Goal: Find specific page/section: Find specific page/section

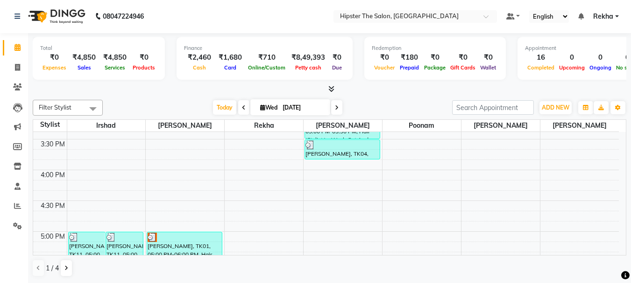
scroll to position [452, 0]
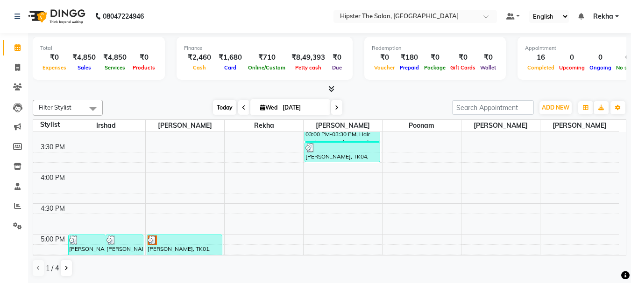
click at [217, 105] on span "Today" at bounding box center [224, 107] width 23 height 14
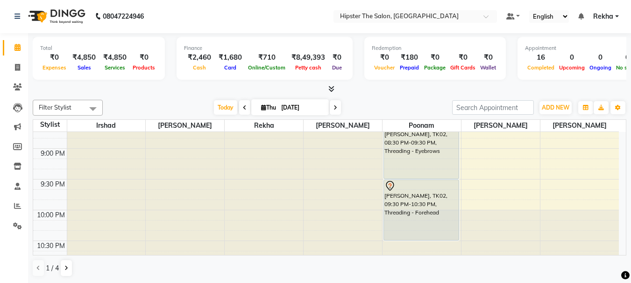
scroll to position [800, 0]
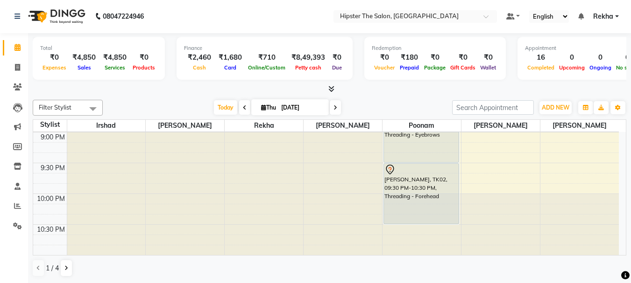
click at [335, 108] on icon at bounding box center [335, 108] width 4 height 6
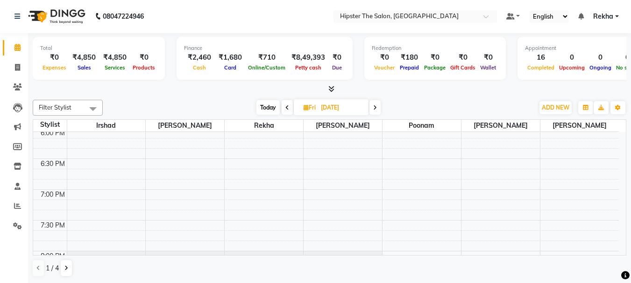
scroll to position [625, 0]
click at [375, 106] on icon at bounding box center [375, 108] width 4 height 6
type input "[DATE]"
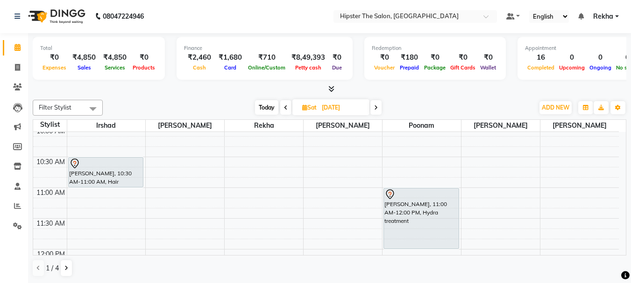
scroll to position [131, 0]
click at [18, 87] on icon at bounding box center [17, 87] width 9 height 7
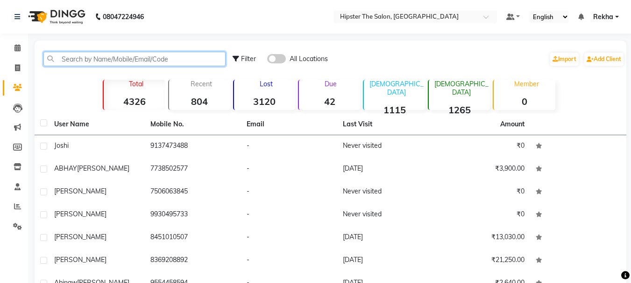
click at [101, 59] on input "text" at bounding box center [134, 59] width 182 height 14
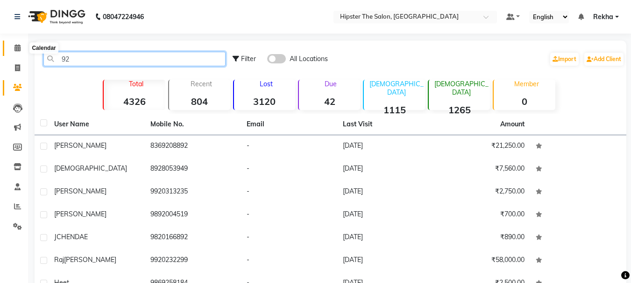
type input "92"
click at [16, 46] on icon at bounding box center [17, 47] width 6 height 7
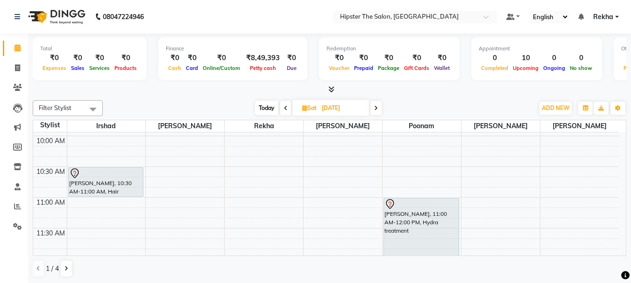
scroll to position [109, 0]
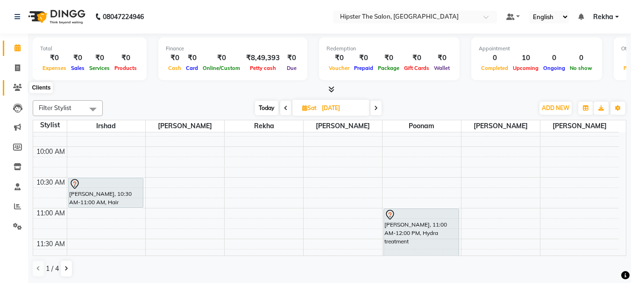
click at [20, 89] on icon at bounding box center [17, 87] width 9 height 7
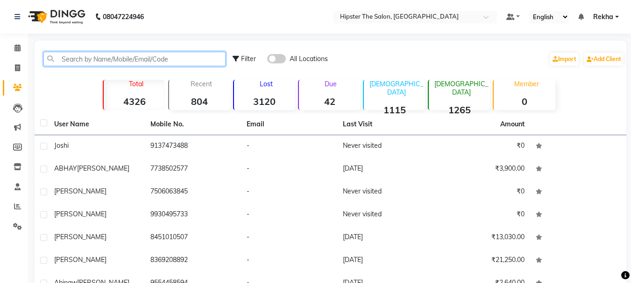
click at [102, 57] on input "text" at bounding box center [134, 59] width 182 height 14
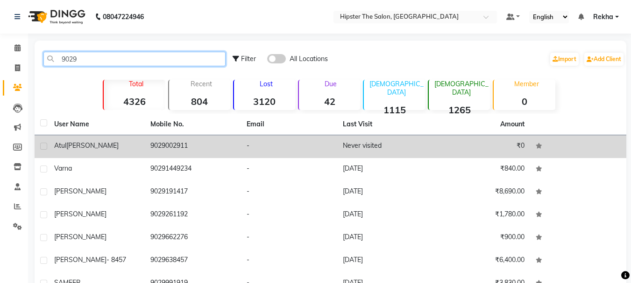
type input "9029"
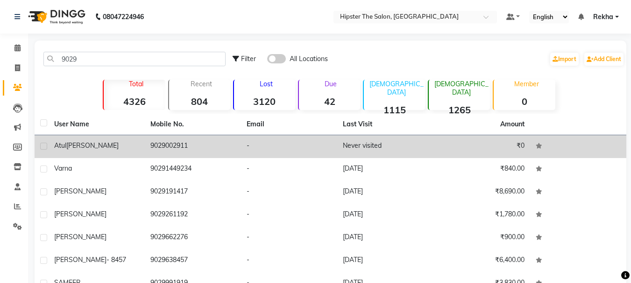
click at [183, 147] on td "9029002911" at bounding box center [193, 146] width 96 height 23
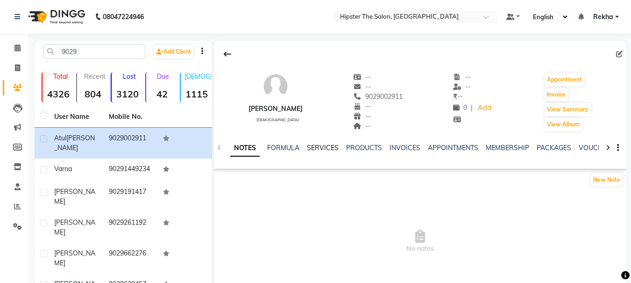
click at [319, 145] on link "SERVICES" at bounding box center [323, 148] width 32 height 8
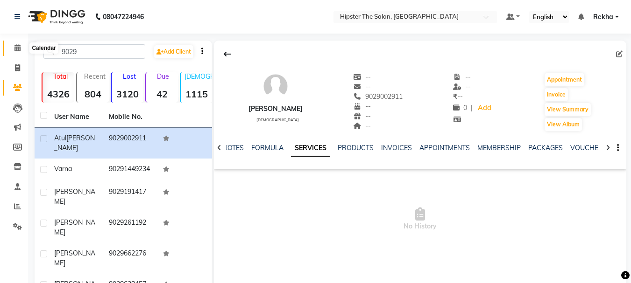
click at [15, 48] on icon at bounding box center [17, 47] width 6 height 7
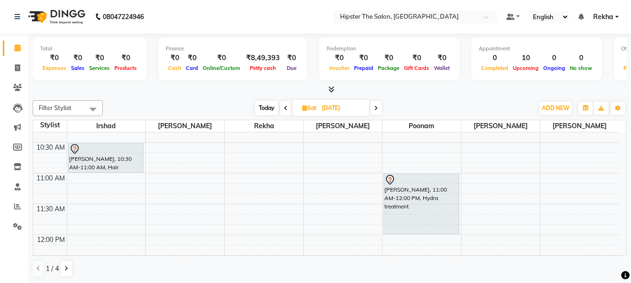
scroll to position [146, 0]
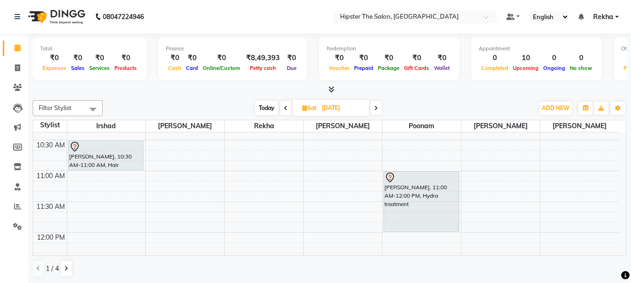
click at [265, 109] on span "Today" at bounding box center [266, 108] width 23 height 14
type input "[DATE]"
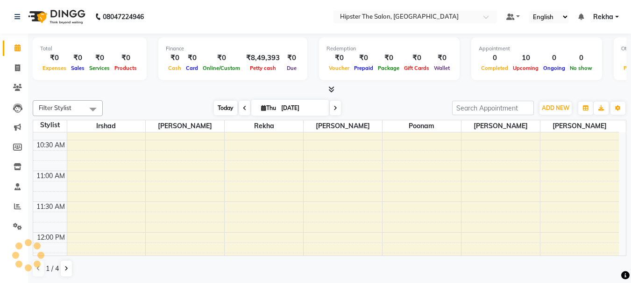
scroll to position [62, 0]
